Goal: Information Seeking & Learning: Learn about a topic

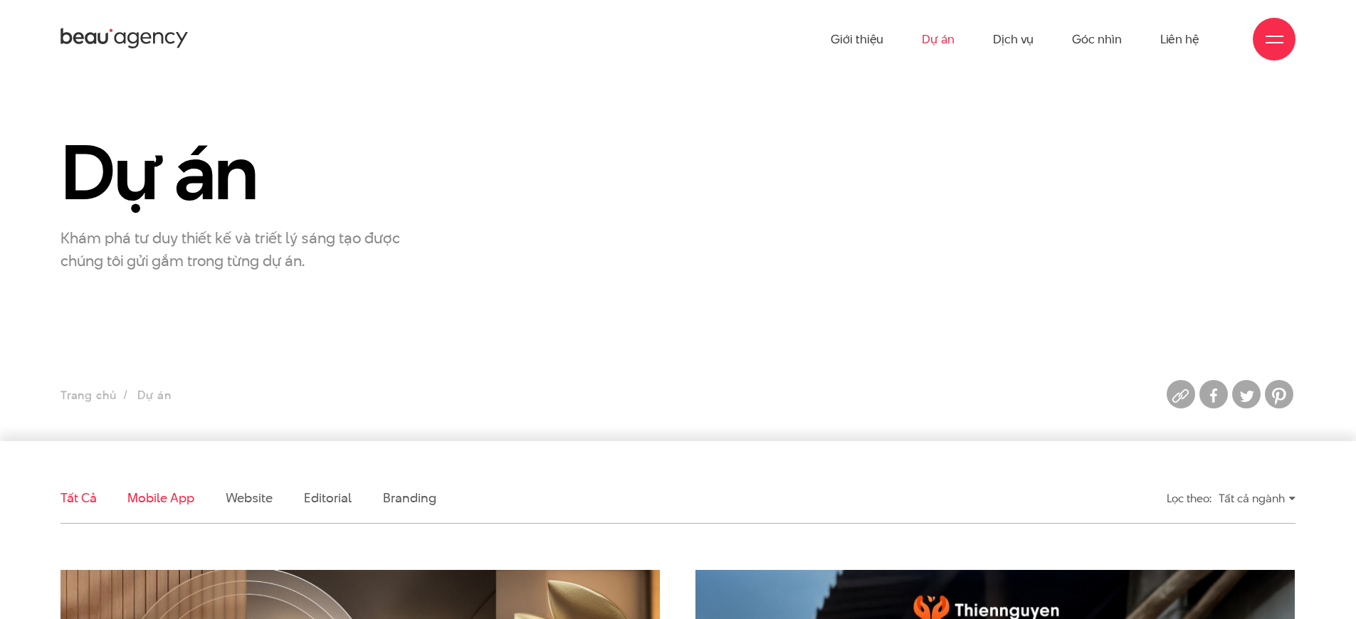
click at [160, 498] on link "Mobile app" at bounding box center [160, 498] width 66 height 18
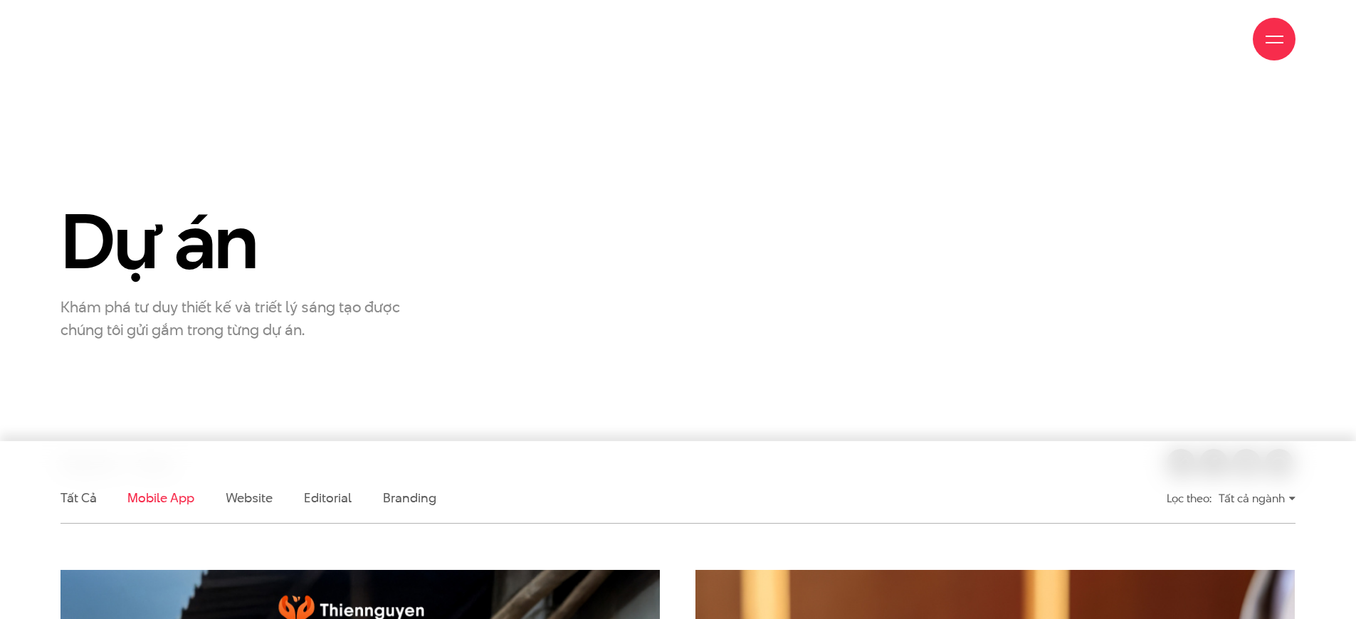
click at [160, 489] on link "Mobile app" at bounding box center [160, 498] width 66 height 18
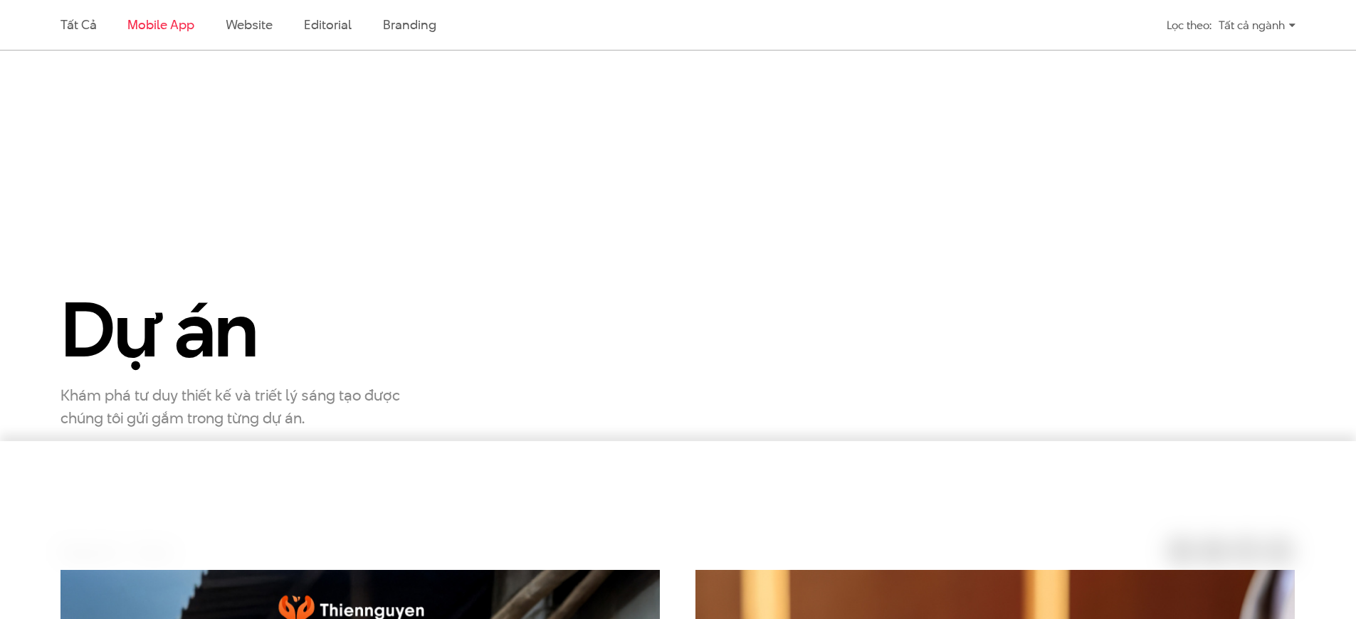
scroll to position [473, 0]
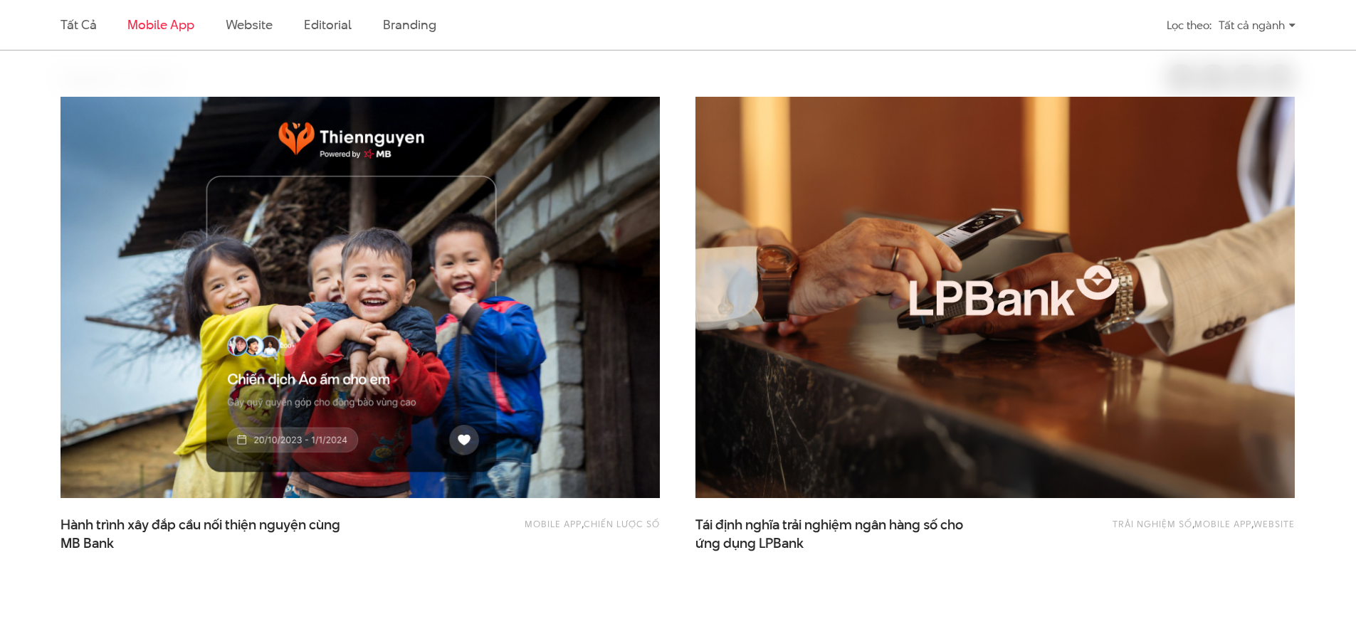
click at [160, 24] on link "Mobile app" at bounding box center [160, 25] width 66 height 18
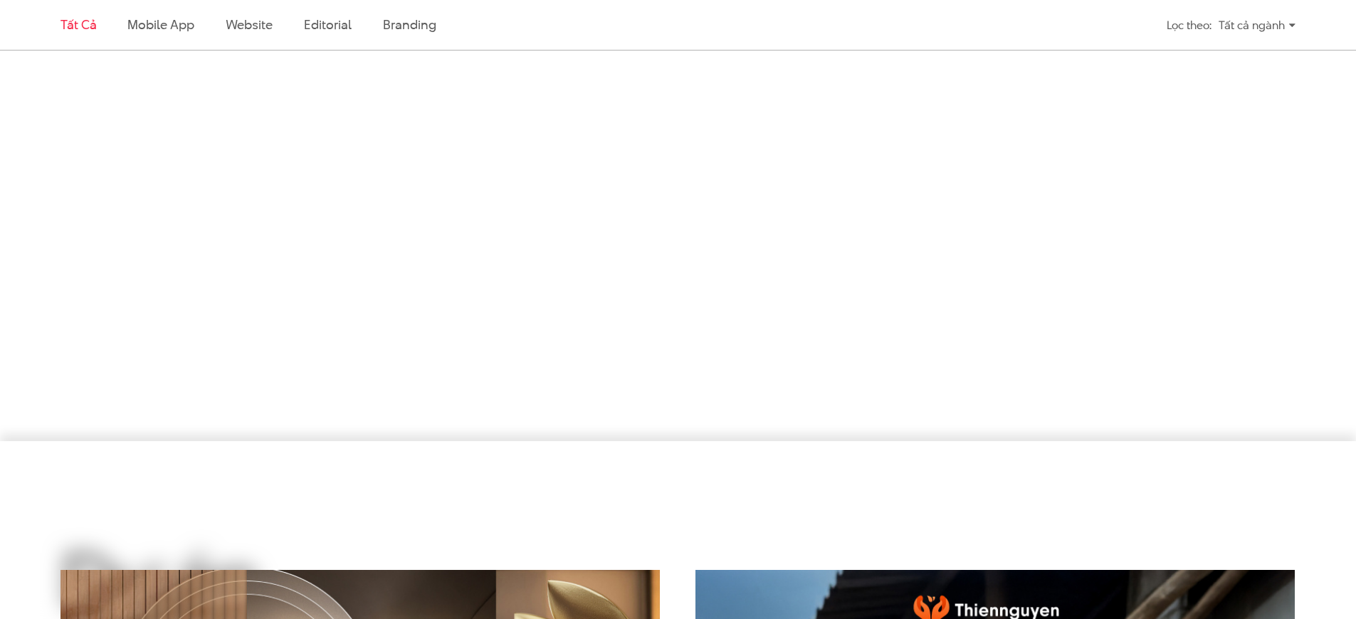
scroll to position [1224, 0]
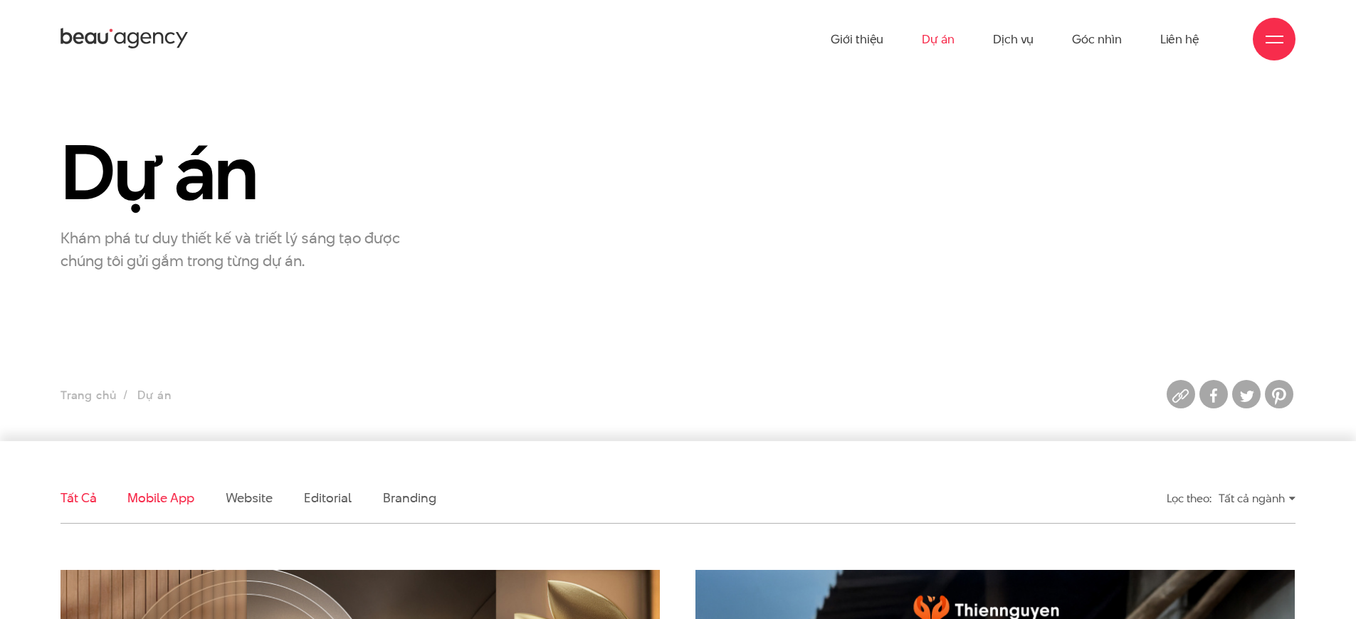
click at [160, 498] on link "Mobile app" at bounding box center [160, 498] width 66 height 18
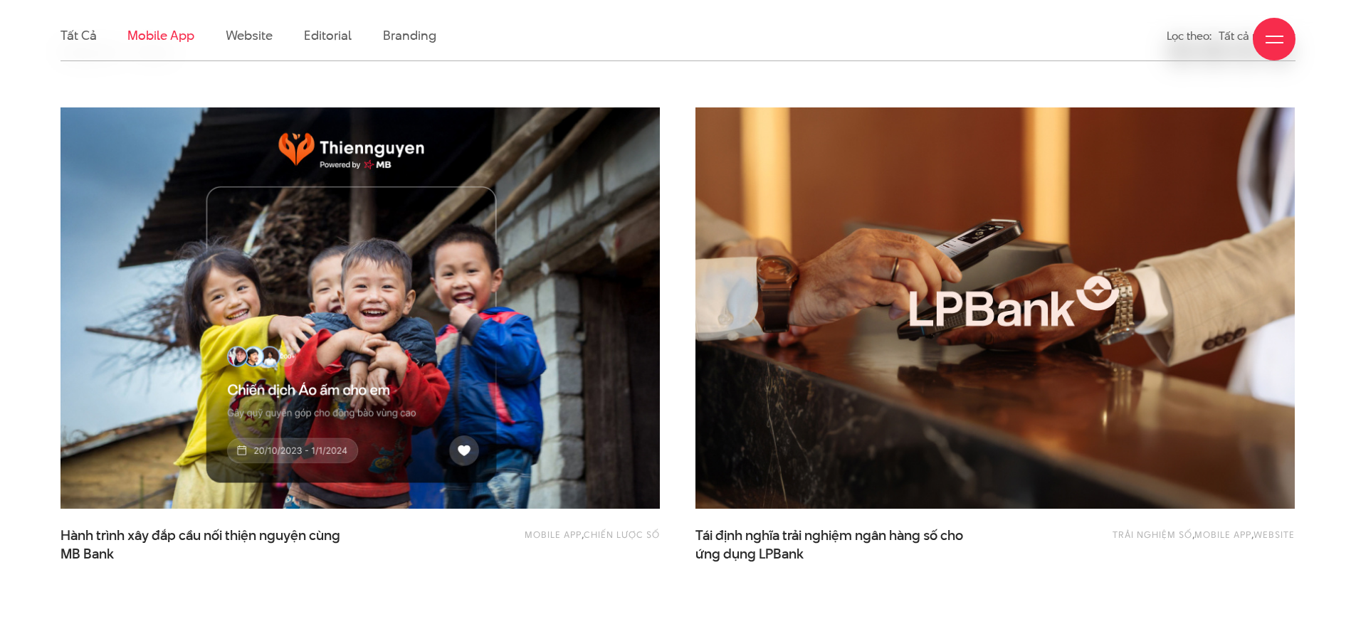
scroll to position [473, 0]
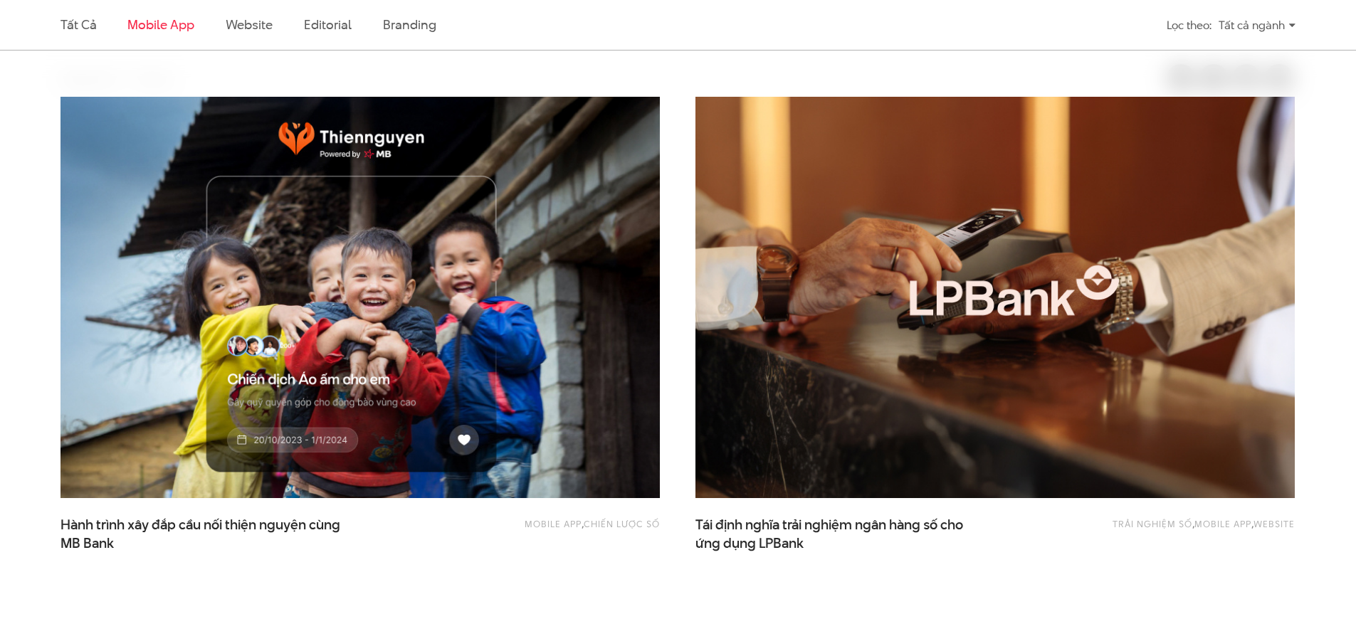
click at [160, 24] on link "Mobile app" at bounding box center [160, 25] width 66 height 18
click at [547, 524] on link "Mobile app" at bounding box center [553, 523] width 57 height 13
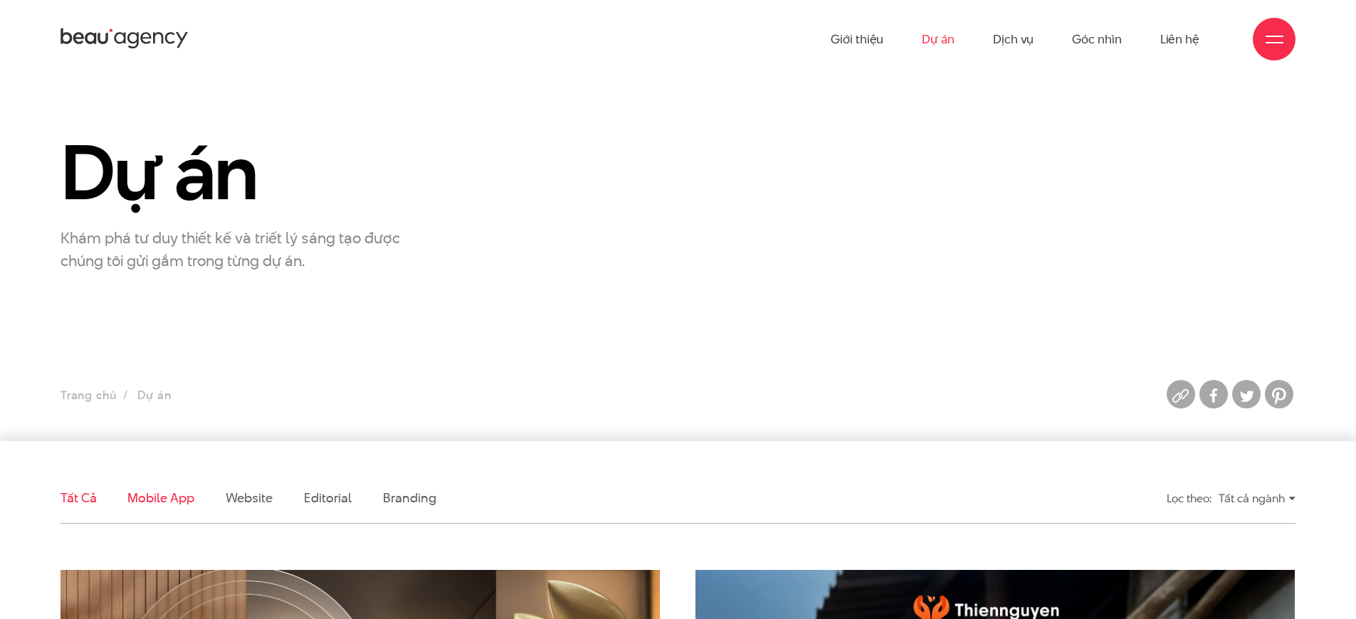
click at [160, 498] on link "Mobile app" at bounding box center [160, 498] width 66 height 18
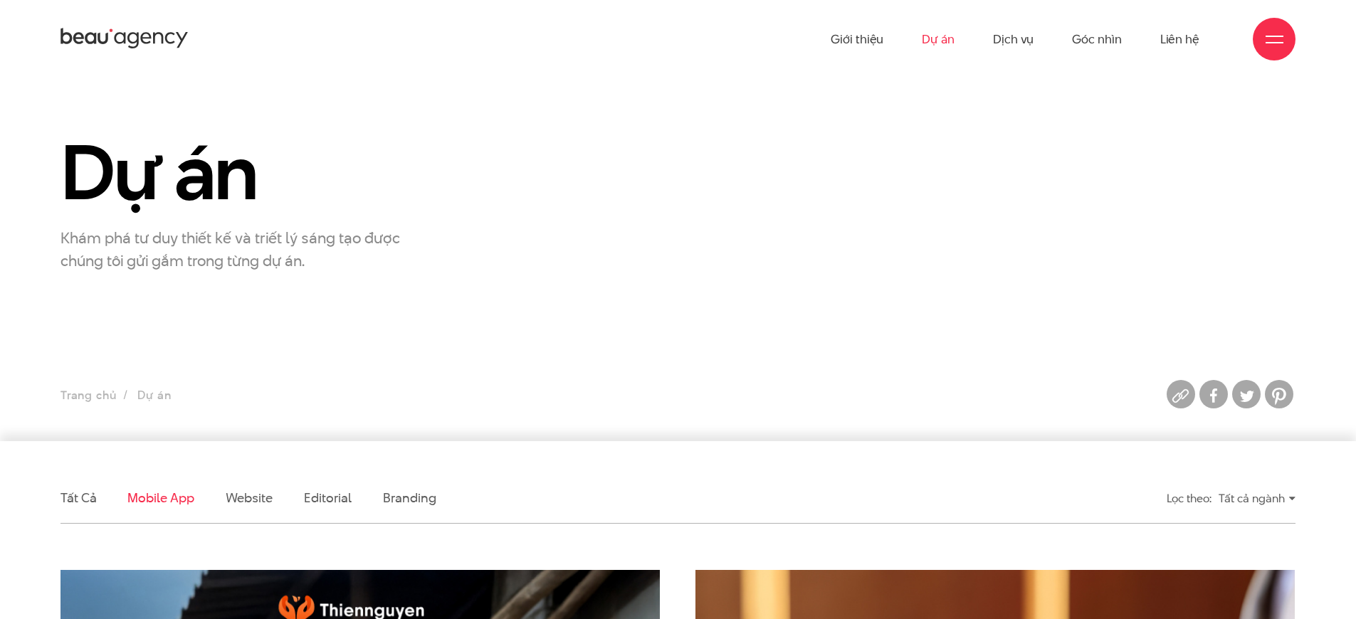
click at [160, 498] on link "Mobile app" at bounding box center [160, 498] width 66 height 18
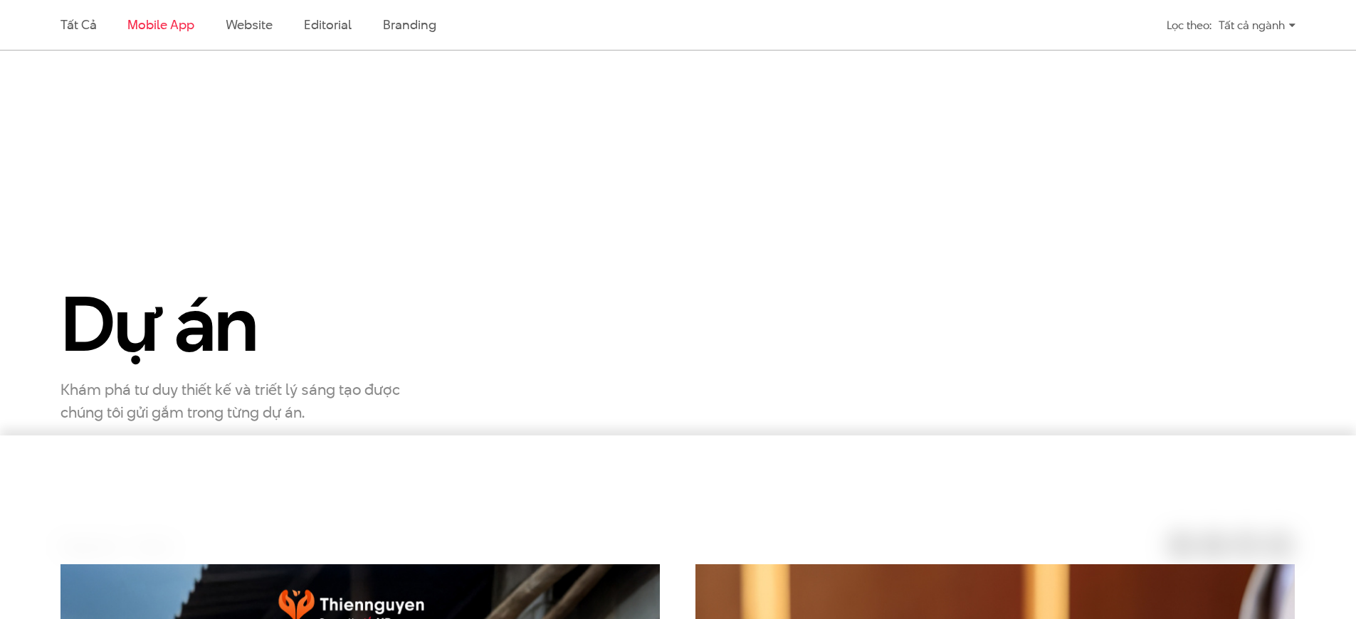
scroll to position [473, 0]
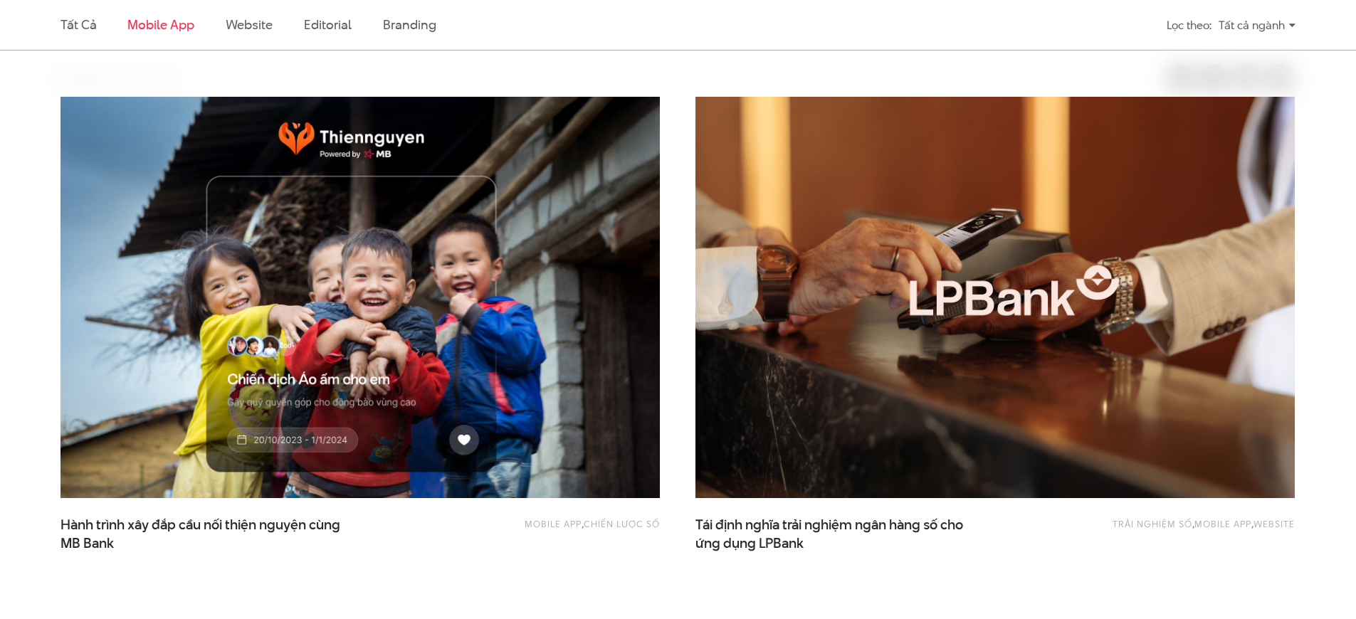
click at [160, 24] on link "Mobile app" at bounding box center [160, 25] width 66 height 18
click at [547, 524] on link "Mobile app" at bounding box center [553, 523] width 57 height 13
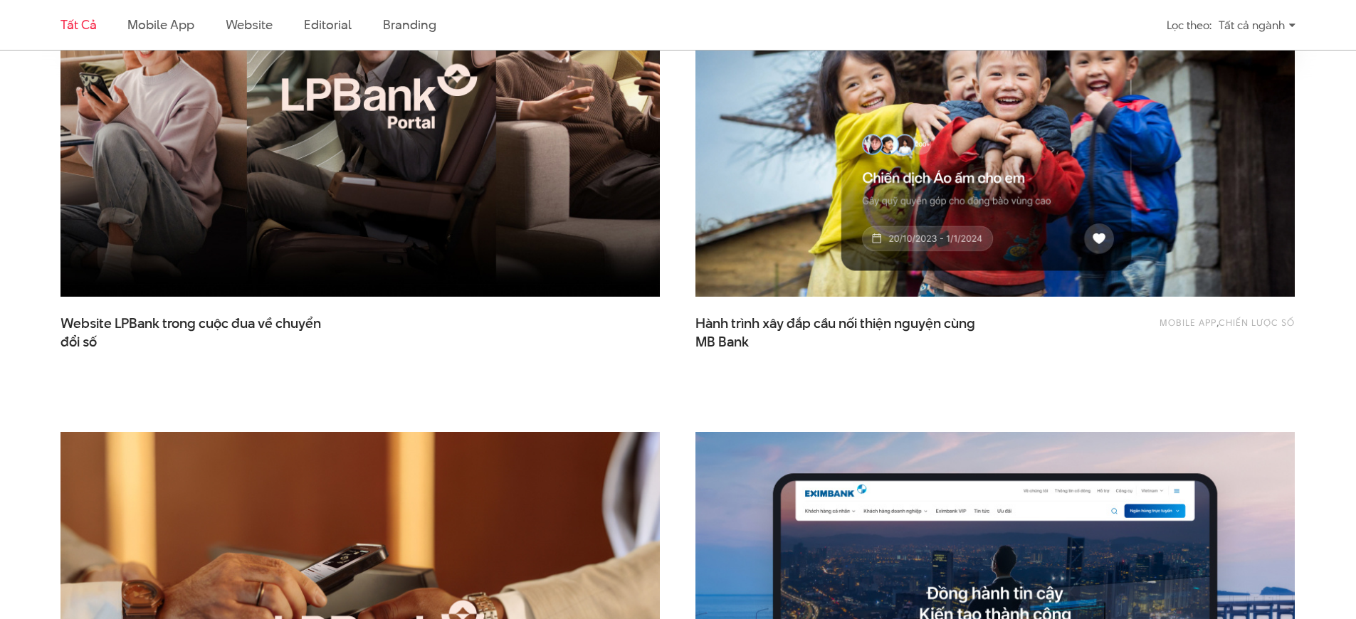
scroll to position [991, 0]
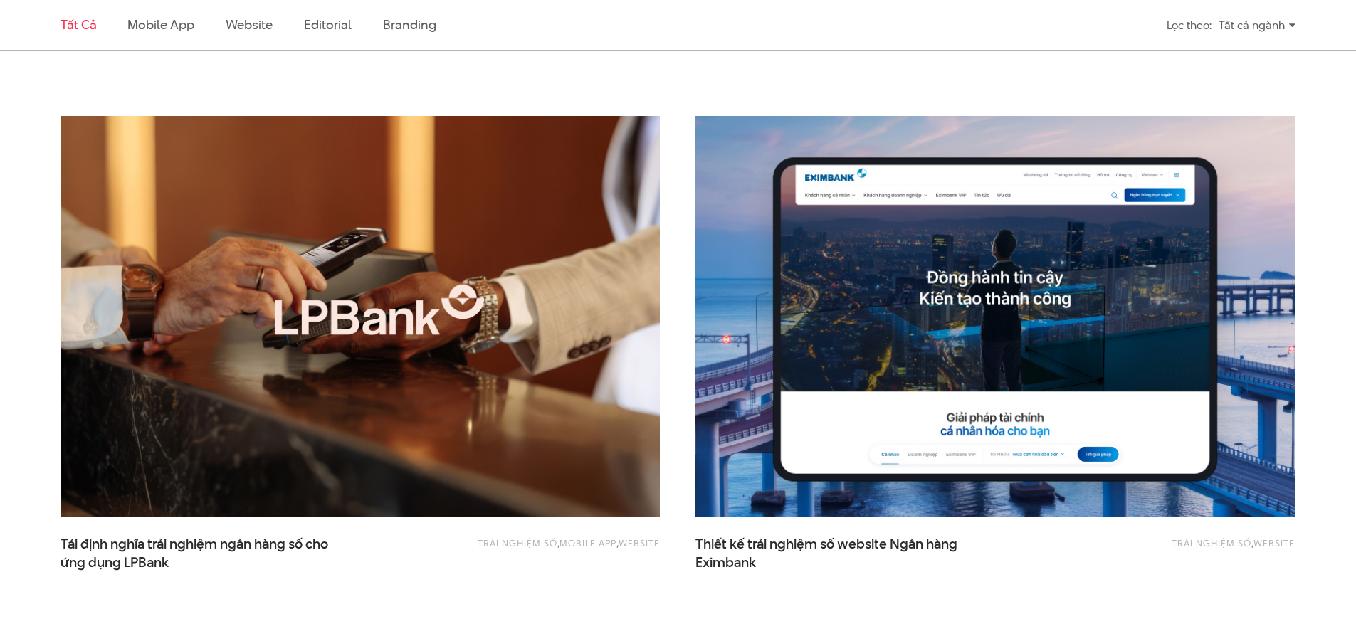
click at [1182, 13] on link "Mobile app" at bounding box center [1188, 6] width 57 height 13
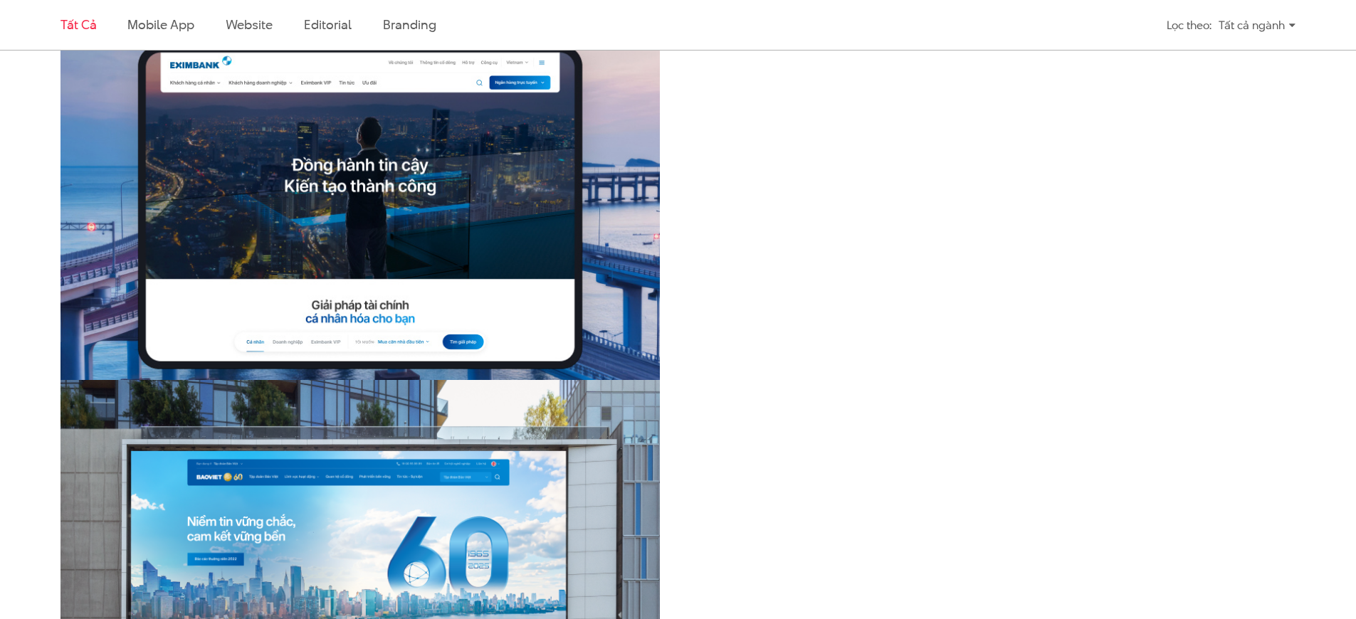
scroll to position [1059, 0]
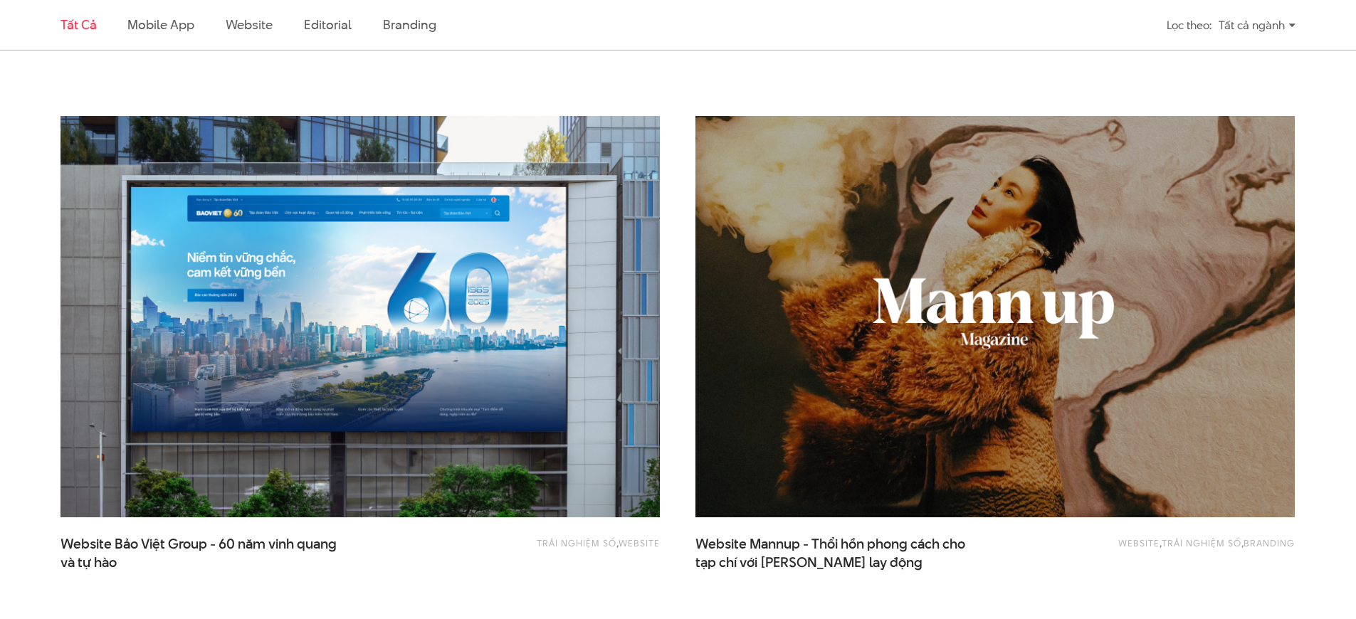
click at [582, 13] on link "Mobile app" at bounding box center [587, 6] width 57 height 13
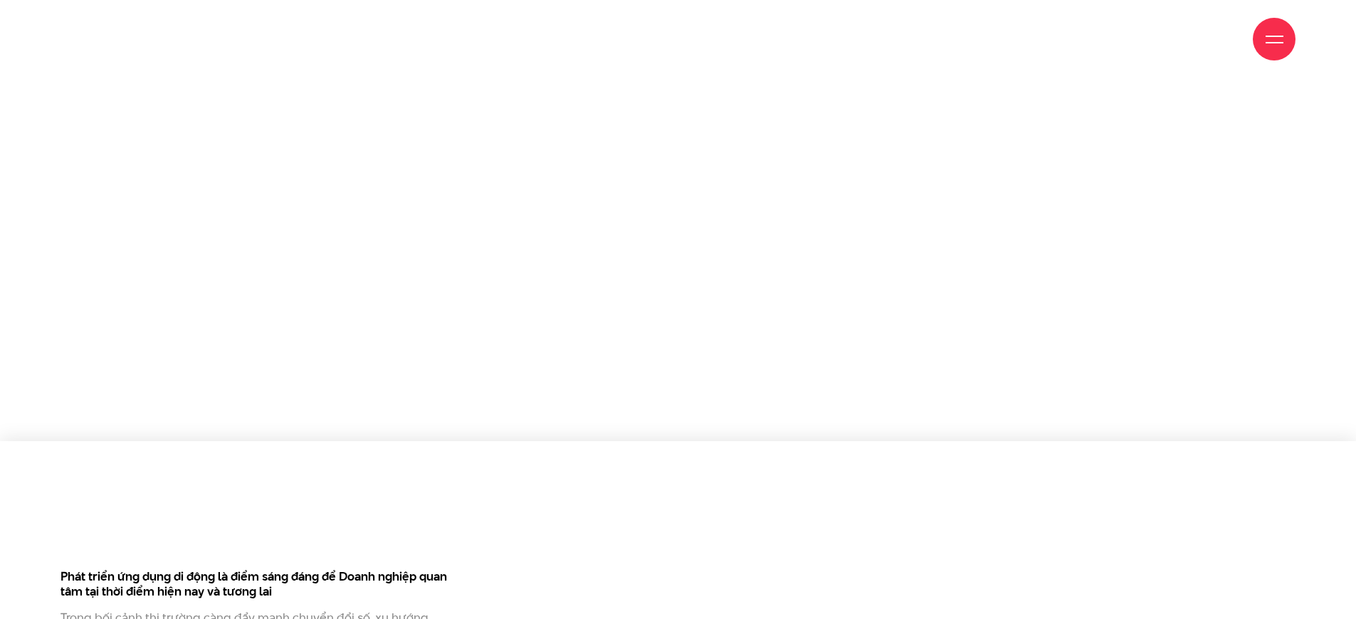
scroll to position [4313, 0]
